Goal: Task Accomplishment & Management: Manage account settings

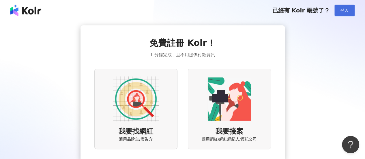
click at [345, 9] on span "登入" at bounding box center [344, 10] width 8 height 5
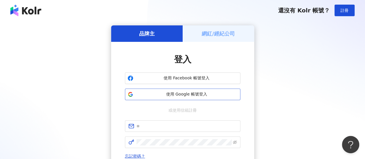
click at [165, 94] on span "使用 Google 帳號登入" at bounding box center [187, 94] width 102 height 6
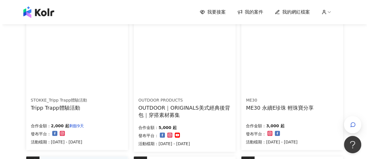
scroll to position [87, 0]
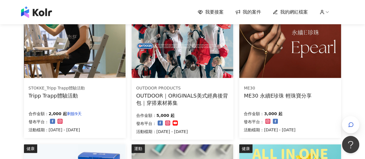
click at [54, 93] on div "Tripp Trapp體驗活動" at bounding box center [57, 95] width 57 height 7
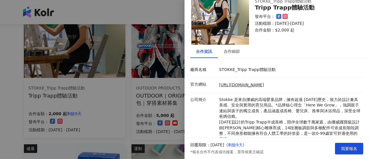
scroll to position [29, 0]
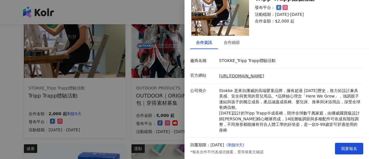
click at [136, 106] on div at bounding box center [184, 79] width 369 height 159
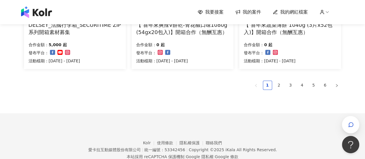
scroll to position [460, 0]
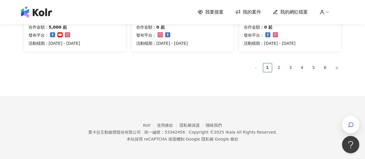
click at [249, 15] on span "我的案件" at bounding box center [252, 12] width 18 height 6
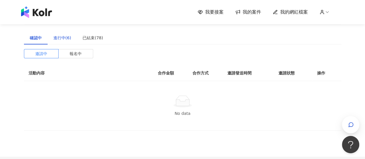
click at [65, 40] on div "進行中(6)" at bounding box center [62, 38] width 18 height 6
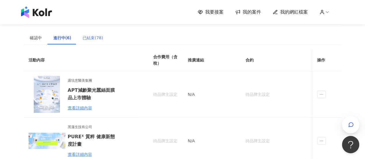
click at [92, 41] on div "已結束(78)" at bounding box center [93, 37] width 32 height 13
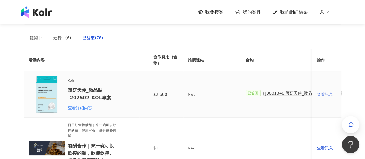
click at [327, 97] on div "查看訊息" at bounding box center [327, 94] width 20 height 6
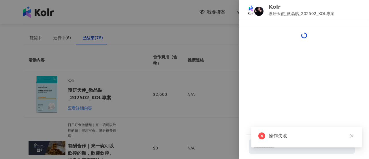
click at [223, 93] on div at bounding box center [184, 79] width 369 height 159
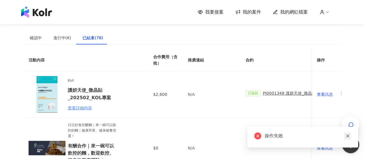
click at [347, 137] on icon "close" at bounding box center [348, 136] width 4 height 4
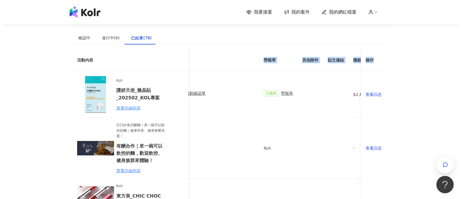
scroll to position [0, 263]
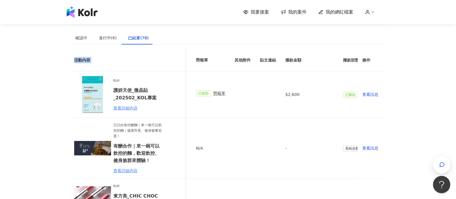
drag, startPoint x: 281, startPoint y: 58, endPoint x: 397, endPoint y: 64, distance: 115.5
click at [309, 110] on td "$2,600" at bounding box center [310, 94] width 58 height 46
click at [365, 93] on div "查看訊息" at bounding box center [373, 94] width 20 height 6
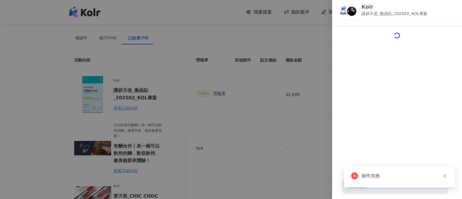
click at [266, 122] on div at bounding box center [231, 99] width 462 height 199
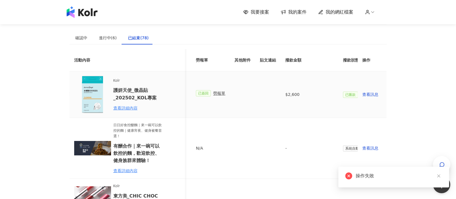
click at [213, 93] on span "勞報單" at bounding box center [219, 93] width 12 height 6
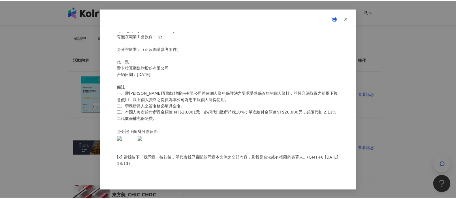
scroll to position [117, 0]
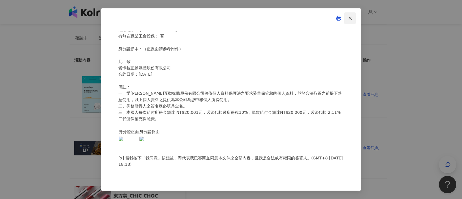
click at [348, 21] on span "button" at bounding box center [349, 18] width 5 height 6
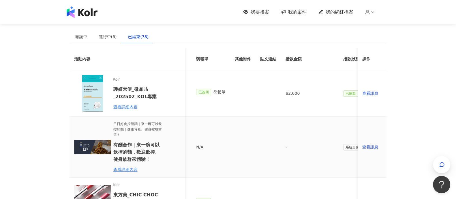
scroll to position [0, 0]
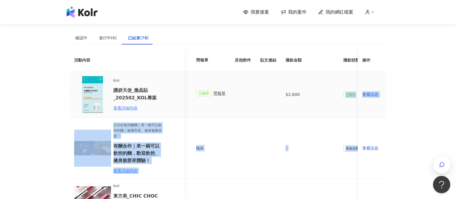
drag, startPoint x: 314, startPoint y: 115, endPoint x: 361, endPoint y: 118, distance: 47.1
click at [256, 159] on td at bounding box center [268, 148] width 25 height 61
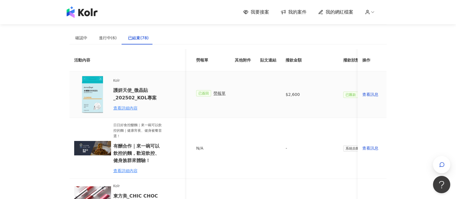
click at [213, 93] on span "勞報單" at bounding box center [219, 93] width 12 height 6
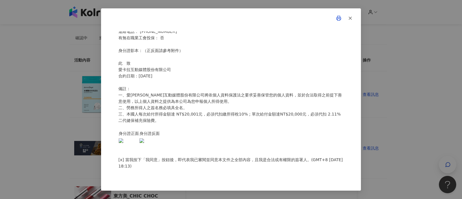
scroll to position [72, 0]
click at [352, 17] on icon "button" at bounding box center [349, 18] width 5 height 5
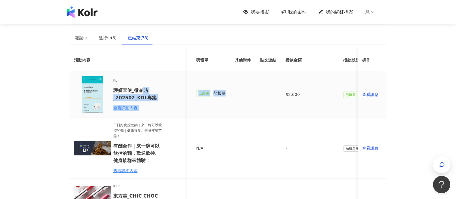
drag, startPoint x: 245, startPoint y: 83, endPoint x: 145, endPoint y: 87, distance: 99.6
click at [145, 87] on tr "Kolr 護妍天使_微晶貼_202502_KOL專案 查看詳細內容 $2,600 N/A 已簽回 PJ0001348 護妍天使_微晶貼_202502_活動確認…" at bounding box center [106, 94] width 598 height 46
click at [213, 91] on span "勞報單" at bounding box center [219, 93] width 12 height 6
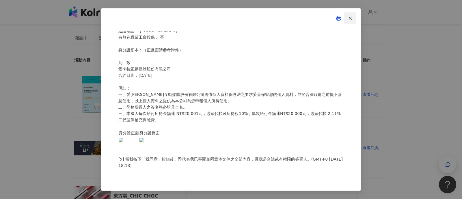
click at [353, 16] on button "button" at bounding box center [350, 18] width 12 height 12
